Goal: Book appointment/travel/reservation

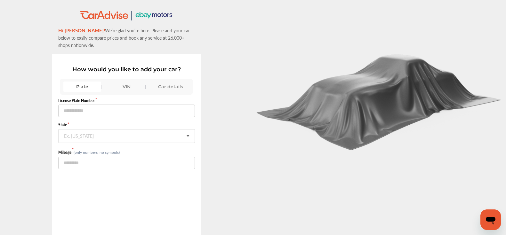
click at [124, 82] on div "VIN" at bounding box center [127, 87] width 38 height 10
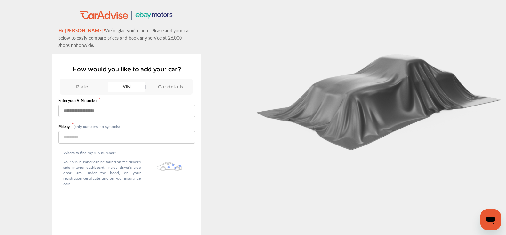
click at [109, 105] on input "text" at bounding box center [126, 111] width 137 height 12
type input "**********"
click at [174, 133] on input "number" at bounding box center [126, 137] width 137 height 12
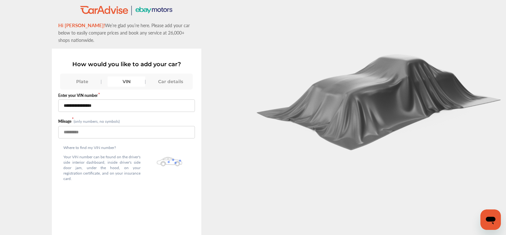
scroll to position [36, 0]
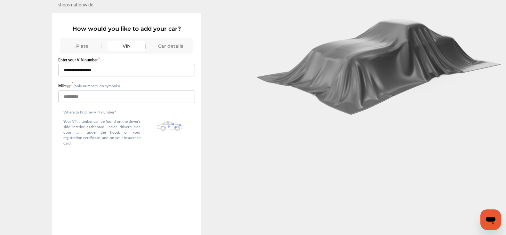
type input "*****"
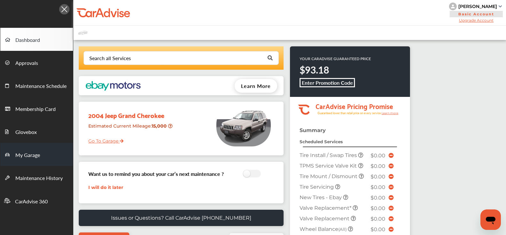
click at [33, 153] on span "My Garage" at bounding box center [27, 155] width 25 height 8
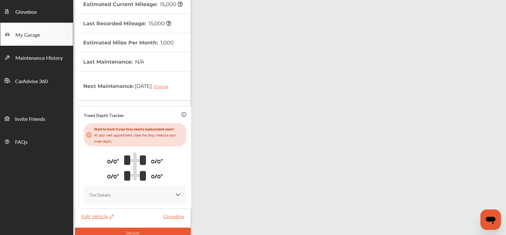
scroll to position [151, 0]
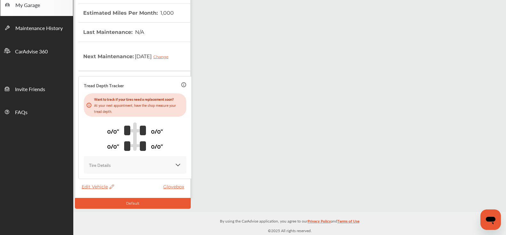
click at [94, 187] on span "Edit Vehicle" at bounding box center [98, 187] width 32 height 6
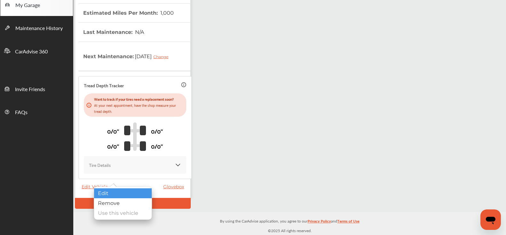
click at [104, 194] on div "Edit" at bounding box center [123, 194] width 58 height 10
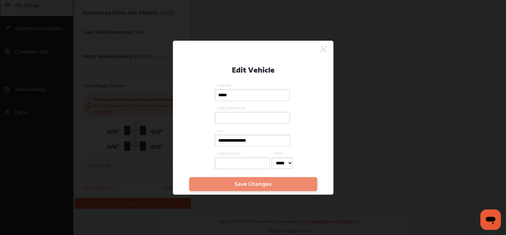
click at [234, 96] on input "*****" at bounding box center [252, 95] width 75 height 12
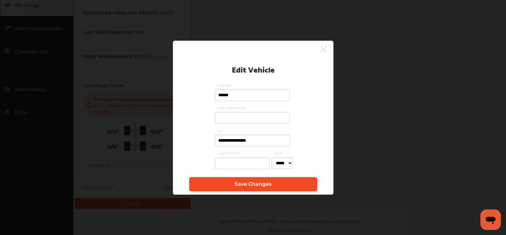
type input "******"
click at [221, 188] on link "Save Changes" at bounding box center [253, 184] width 128 height 14
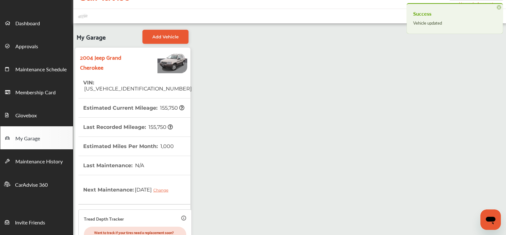
scroll to position [0, 0]
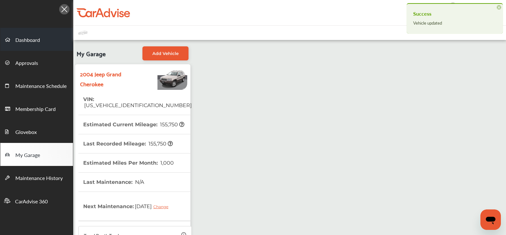
click at [25, 42] on span "Dashboard" at bounding box center [27, 40] width 25 height 8
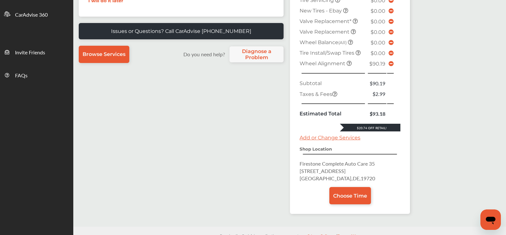
scroll to position [202, 0]
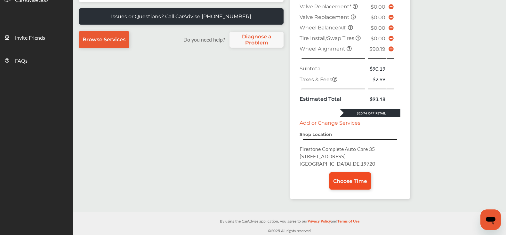
click at [348, 174] on link "Choose Time" at bounding box center [350, 181] width 42 height 17
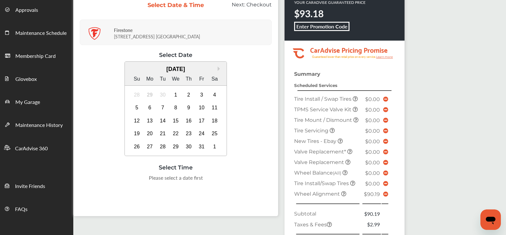
scroll to position [52, 0]
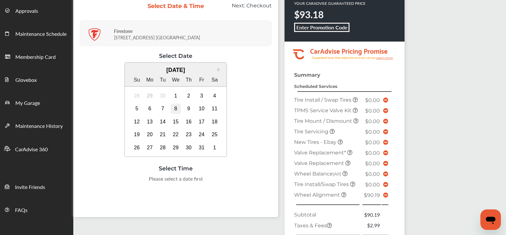
click at [176, 110] on div "8" at bounding box center [176, 109] width 10 height 10
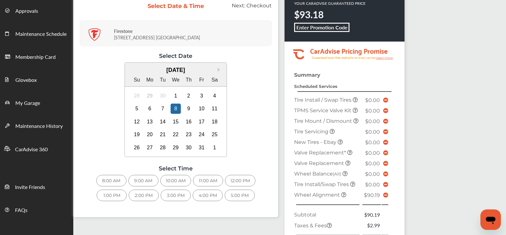
click at [148, 180] on div "9:00 AM" at bounding box center [143, 181] width 30 height 12
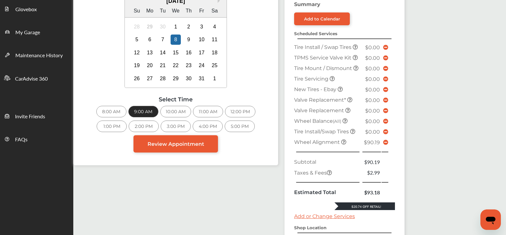
scroll to position [124, 0]
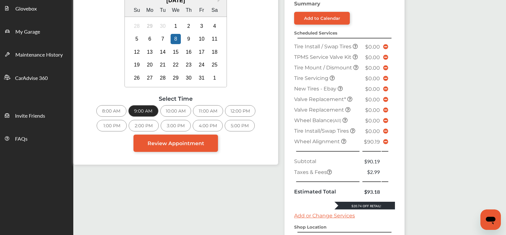
click at [384, 141] on icon at bounding box center [385, 141] width 5 height 5
click at [385, 141] on icon at bounding box center [385, 141] width 5 height 5
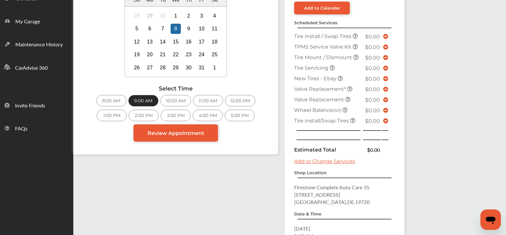
scroll to position [180, 0]
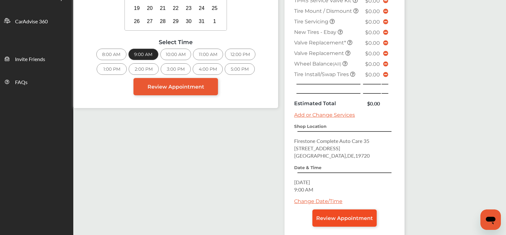
click at [352, 215] on span "Review Appointment" at bounding box center [344, 218] width 57 height 6
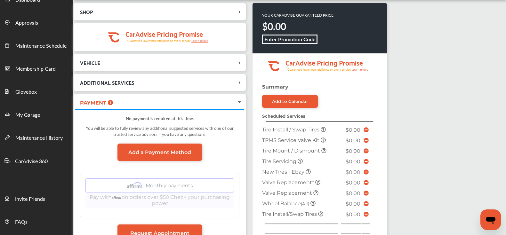
scroll to position [186, 0]
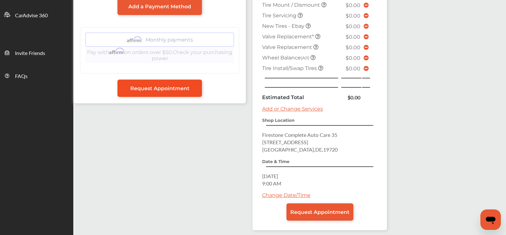
click at [168, 88] on span "Request Appointment" at bounding box center [159, 88] width 59 height 6
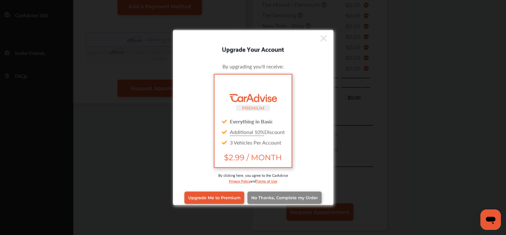
click at [274, 196] on span "No Thanks, Complete my Order" at bounding box center [284, 198] width 67 height 5
